Goal: Check status: Check status

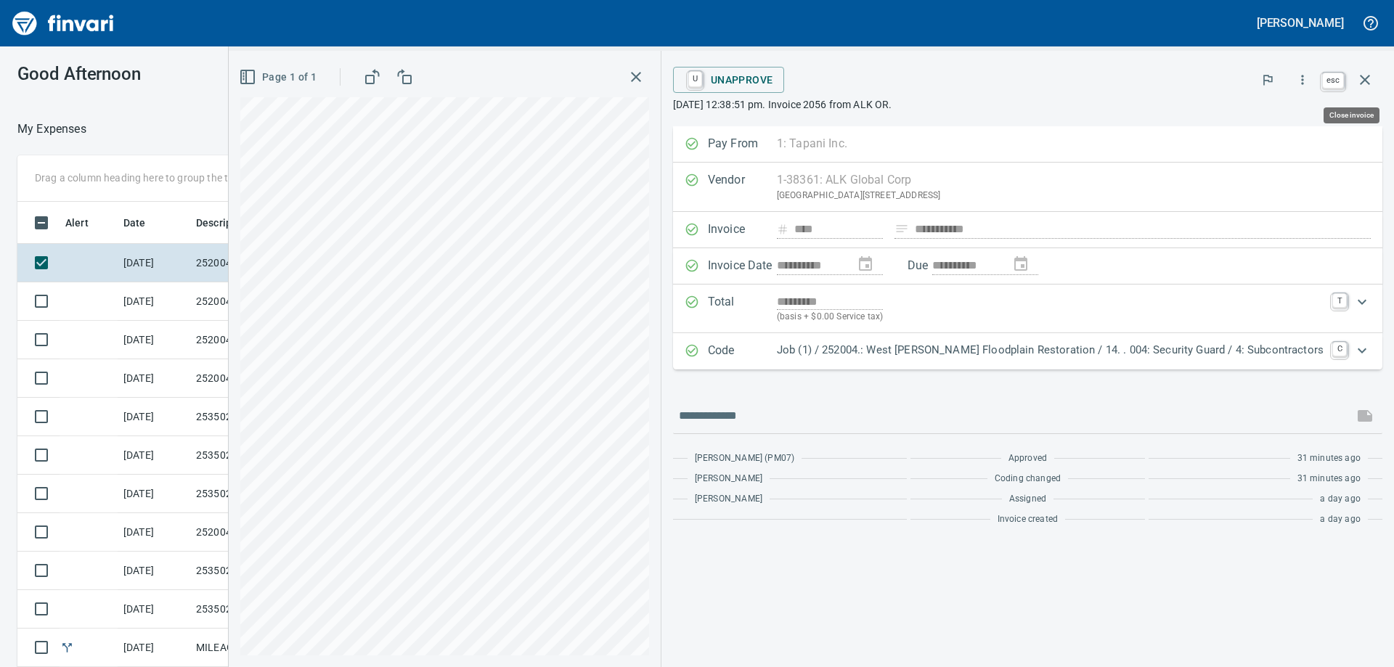
scroll to position [497, 963]
click at [1373, 77] on icon "button" at bounding box center [1364, 79] width 17 height 17
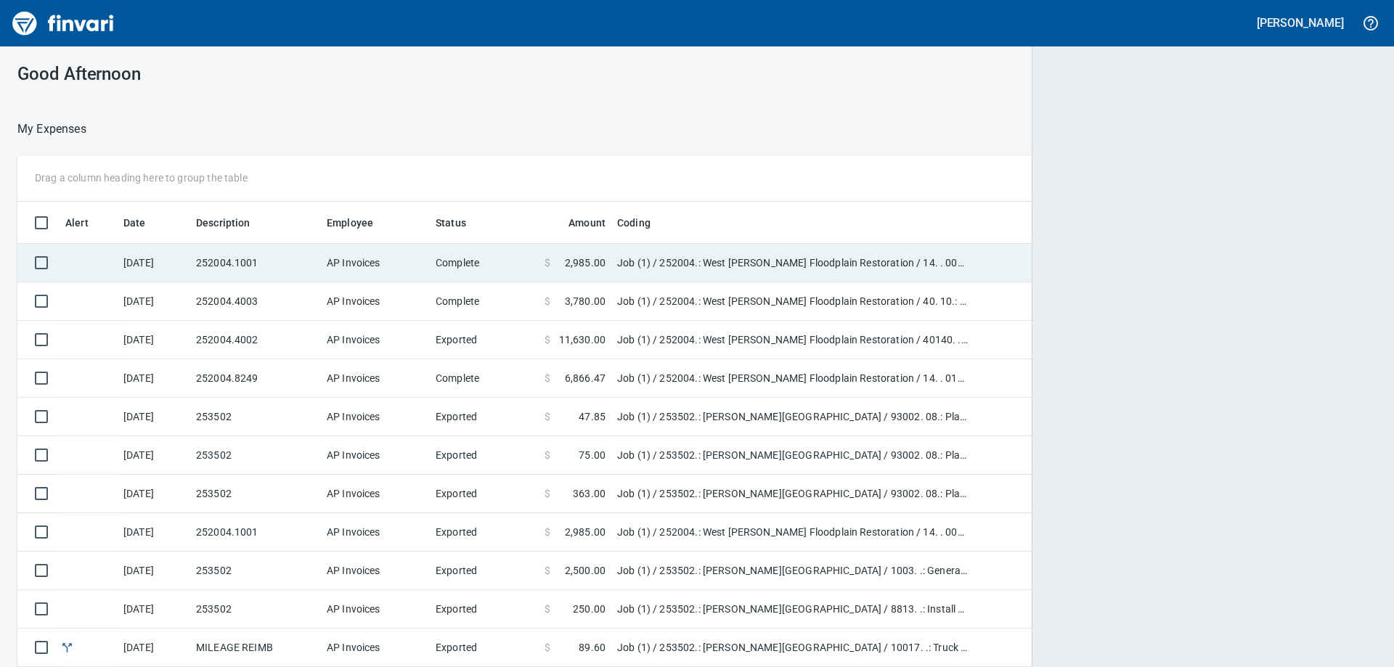
scroll to position [497, 1315]
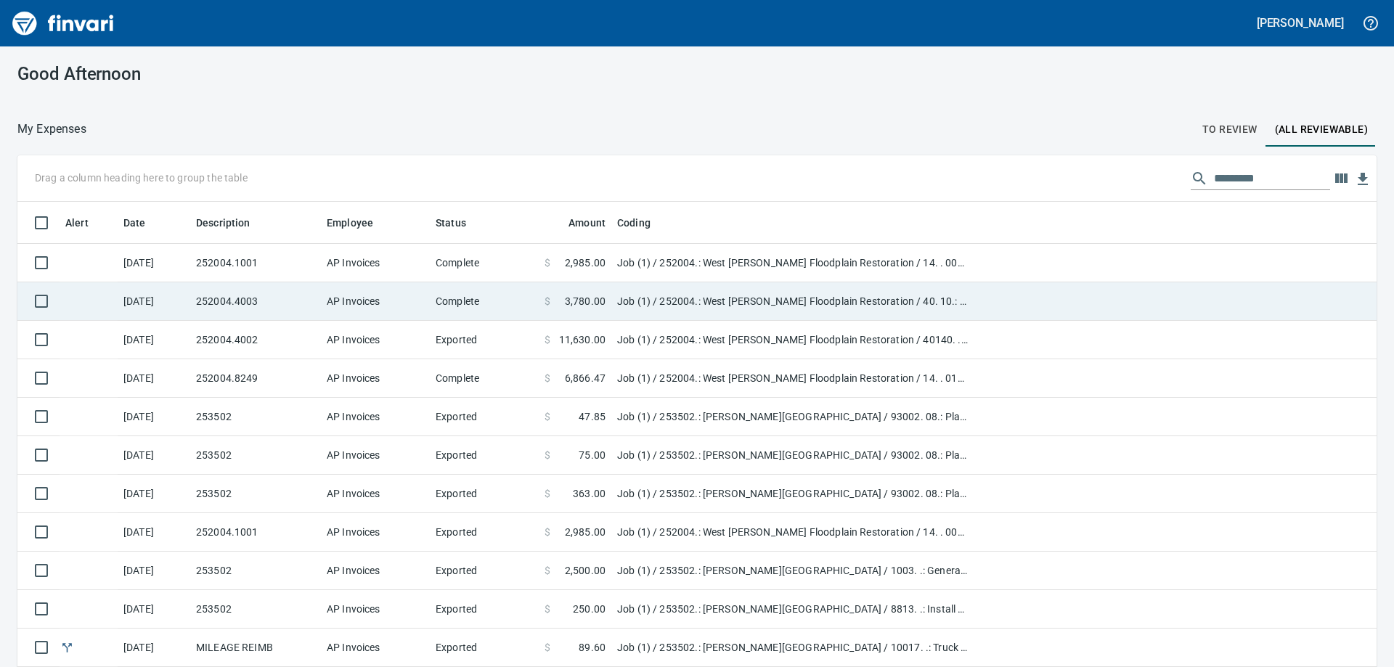
click at [656, 293] on td "Job (1) / 252004.: West [PERSON_NAME] Floodplain Restoration / 40. 10.: Garbage…" at bounding box center [792, 301] width 363 height 38
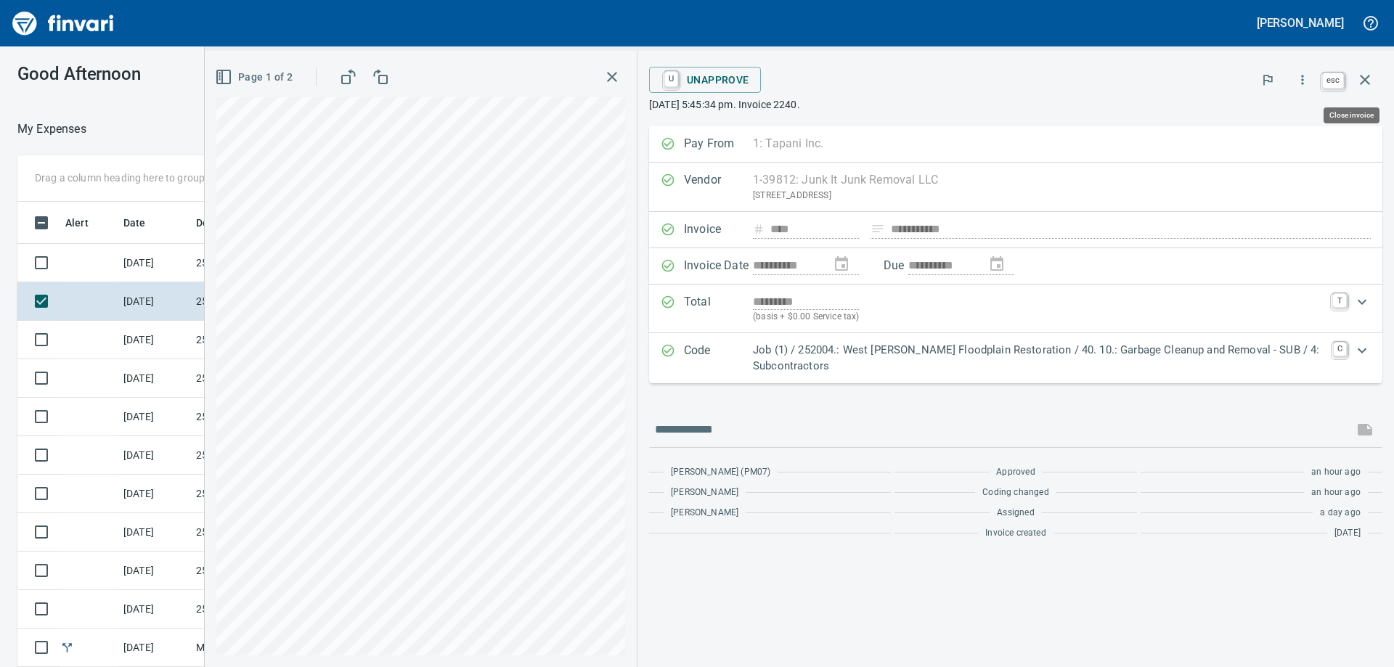
scroll to position [497, 963]
click at [1364, 80] on icon "button" at bounding box center [1365, 80] width 10 height 10
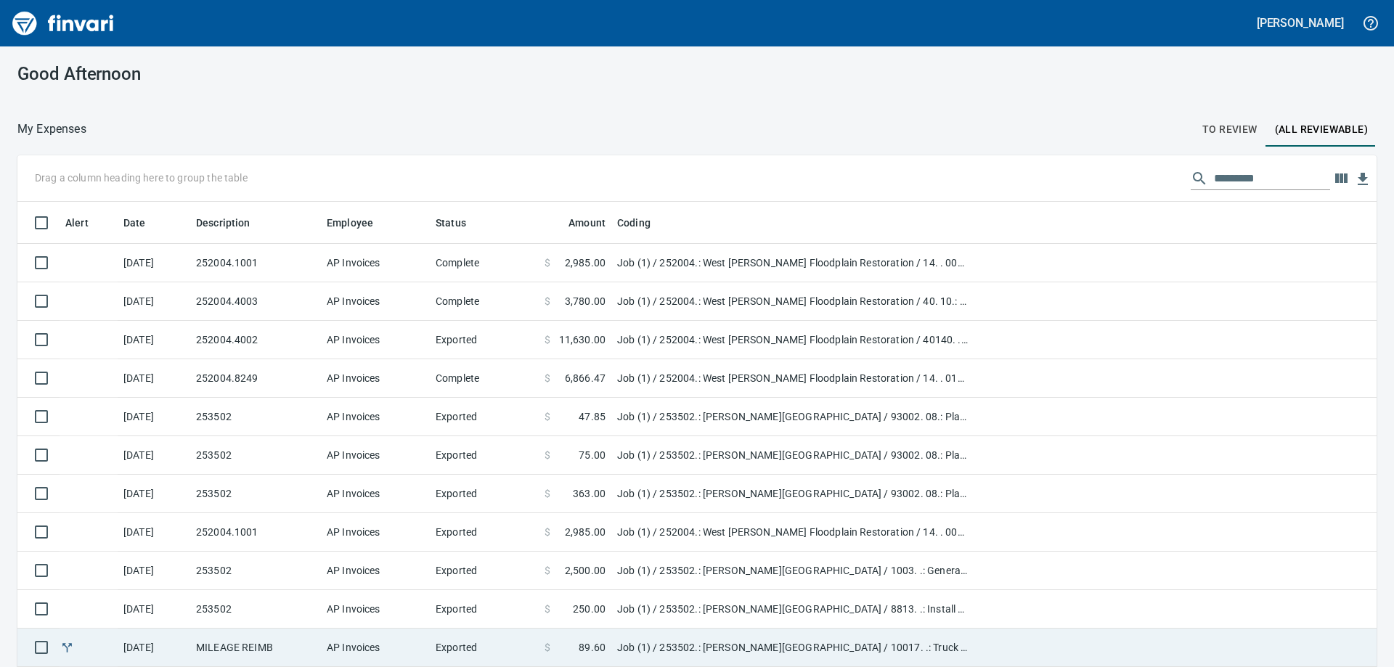
scroll to position [145, 0]
